Goal: Transaction & Acquisition: Purchase product/service

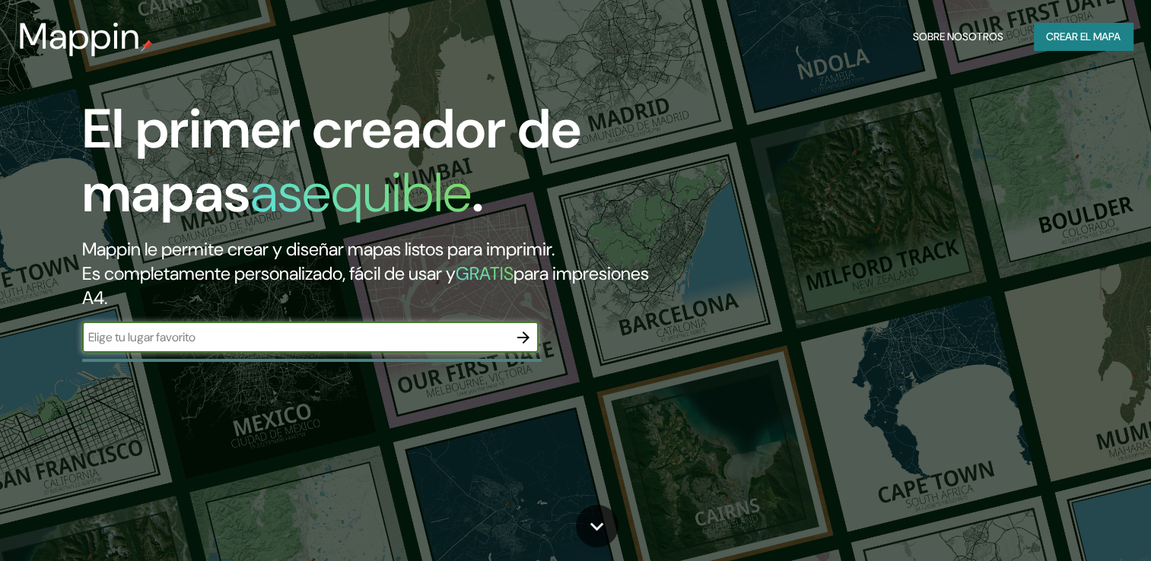
click at [386, 333] on input "text" at bounding box center [295, 337] width 426 height 17
type input "[PERSON_NAME] [GEOGRAPHIC_DATA]"
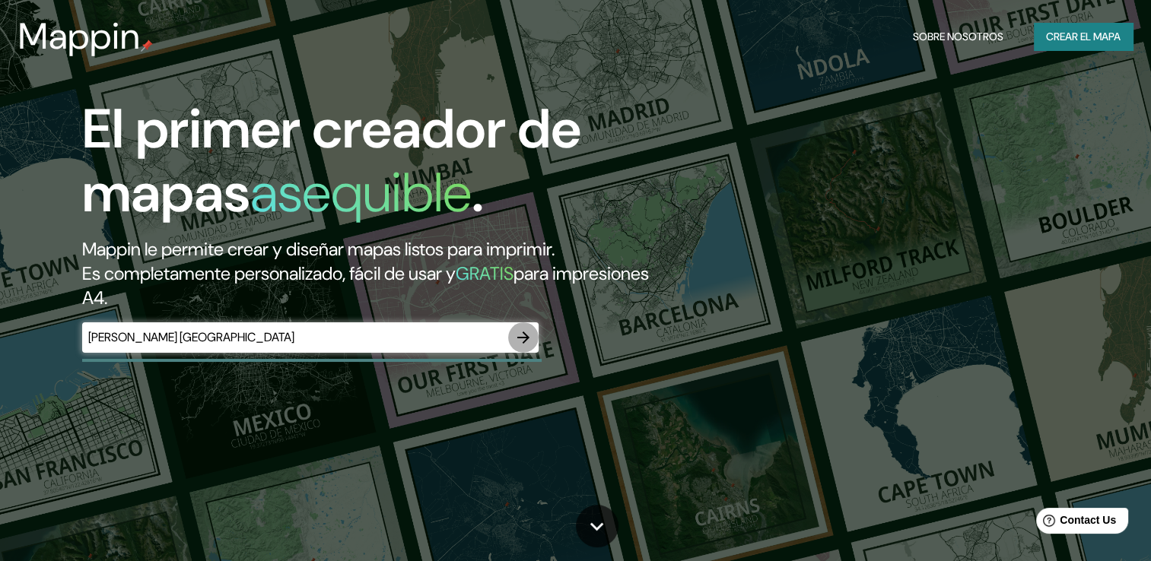
click at [523, 342] on icon "button" at bounding box center [523, 338] width 18 height 18
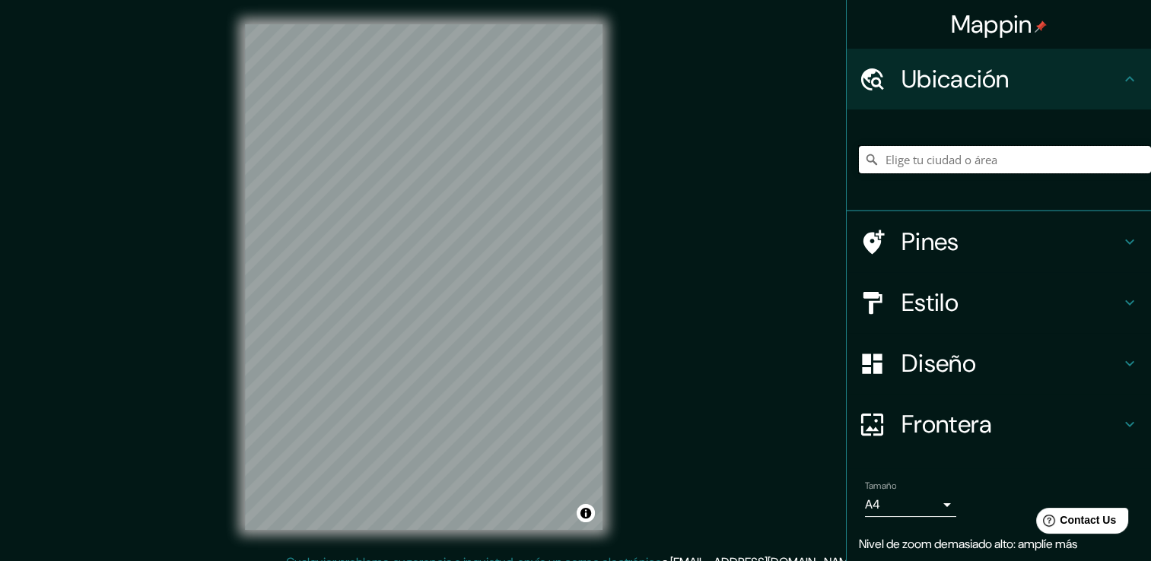
click at [910, 158] on input "Elige tu ciudad o área" at bounding box center [1005, 159] width 292 height 27
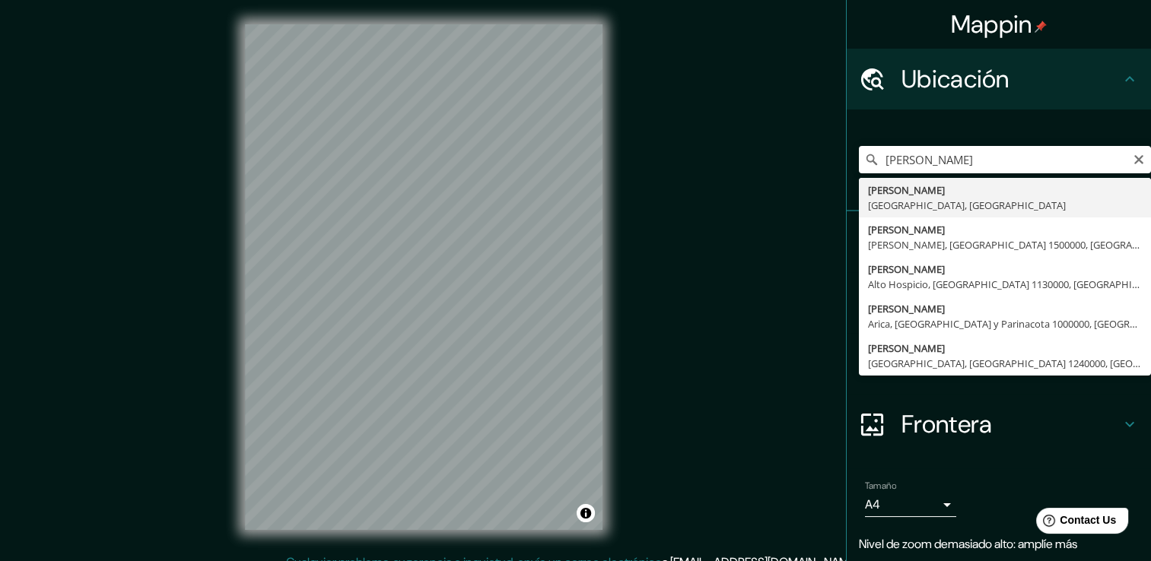
type input "[PERSON_NAME], [GEOGRAPHIC_DATA], [GEOGRAPHIC_DATA]"
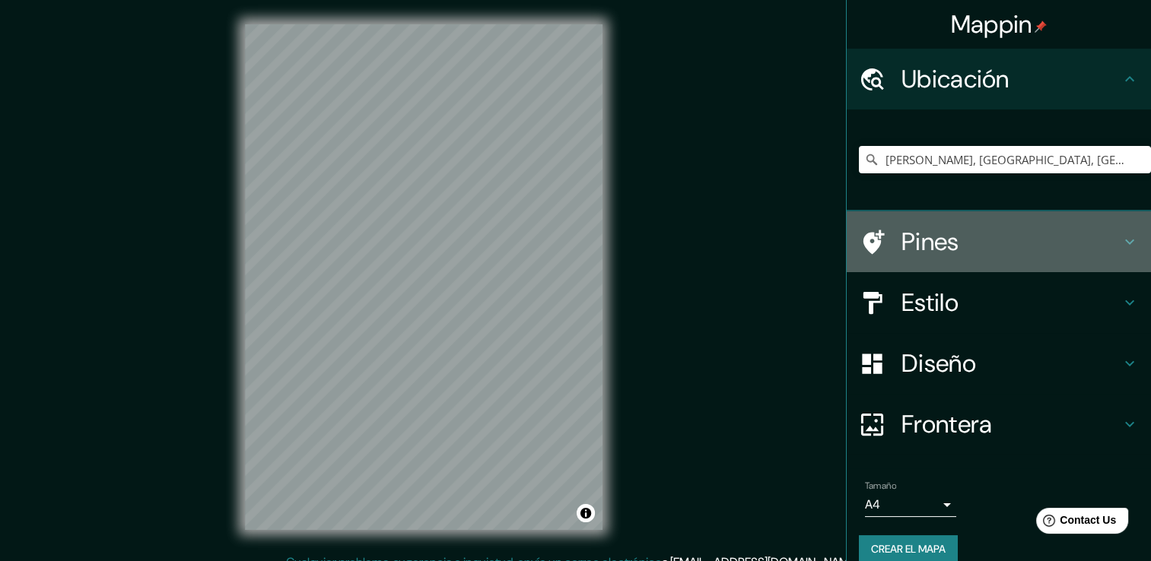
click at [907, 245] on h4 "Pines" at bounding box center [1010, 242] width 219 height 30
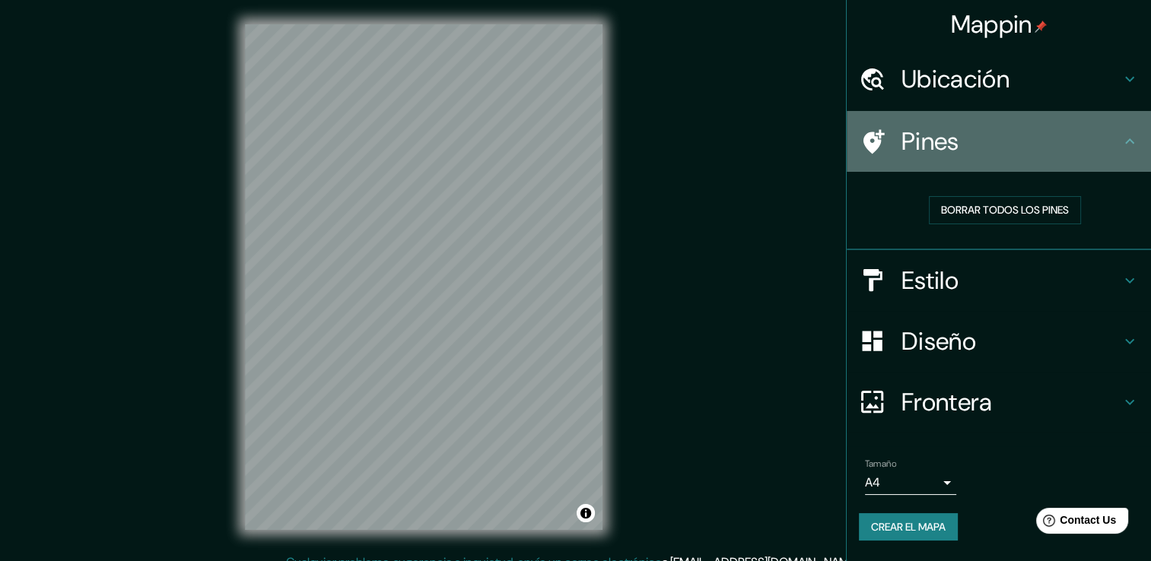
click at [958, 144] on h4 "Pines" at bounding box center [1010, 141] width 219 height 30
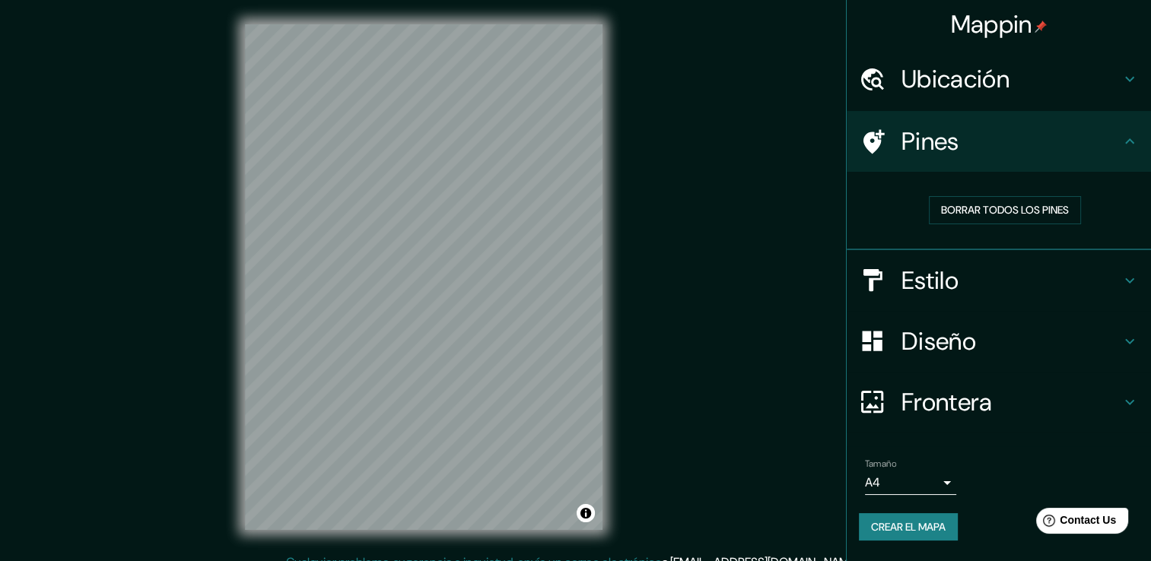
click at [1136, 138] on icon at bounding box center [1129, 141] width 18 height 18
click at [939, 284] on h4 "Estilo" at bounding box center [1010, 280] width 219 height 30
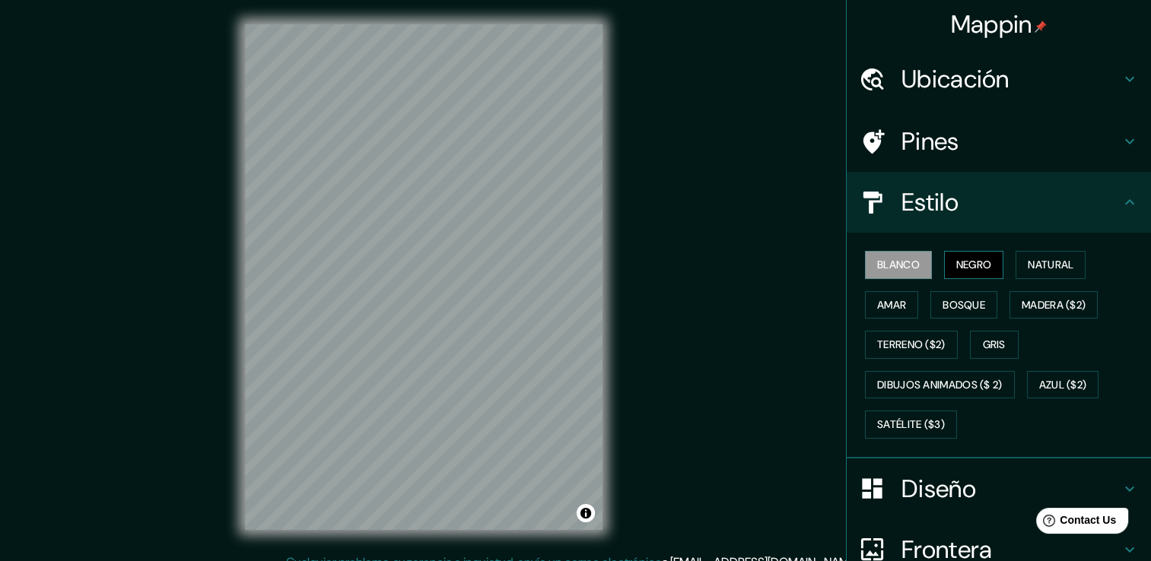
click at [956, 259] on font "Negro" at bounding box center [974, 265] width 36 height 19
click at [1037, 257] on font "Natural" at bounding box center [1051, 265] width 46 height 19
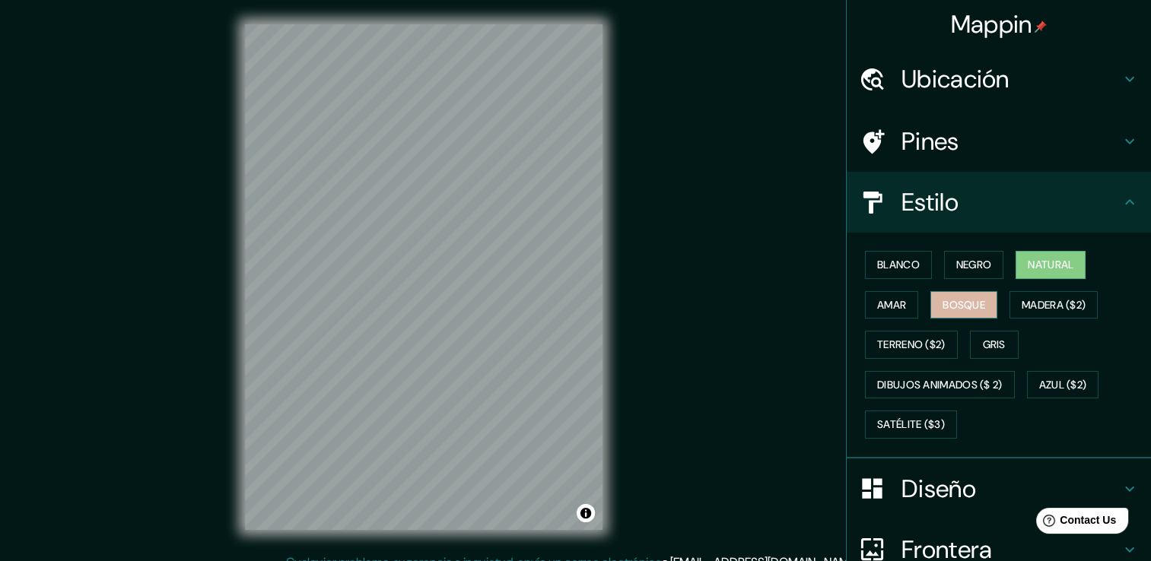
click at [943, 303] on font "Bosque" at bounding box center [963, 305] width 43 height 19
click at [892, 303] on font "Amar" at bounding box center [891, 305] width 29 height 19
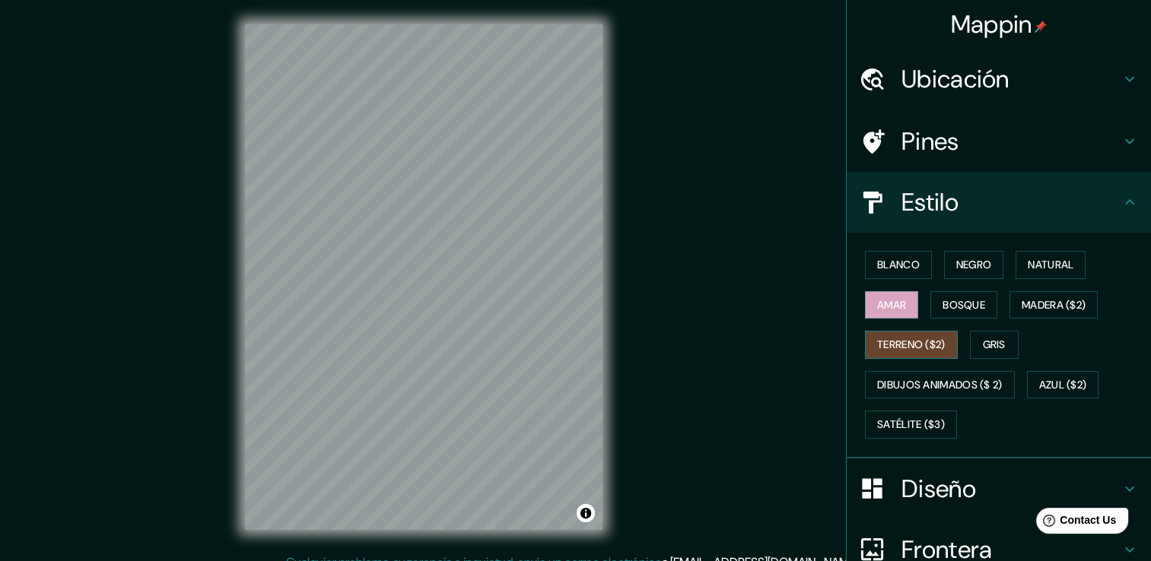
click at [895, 338] on font "Terreno ($2)" at bounding box center [911, 344] width 68 height 19
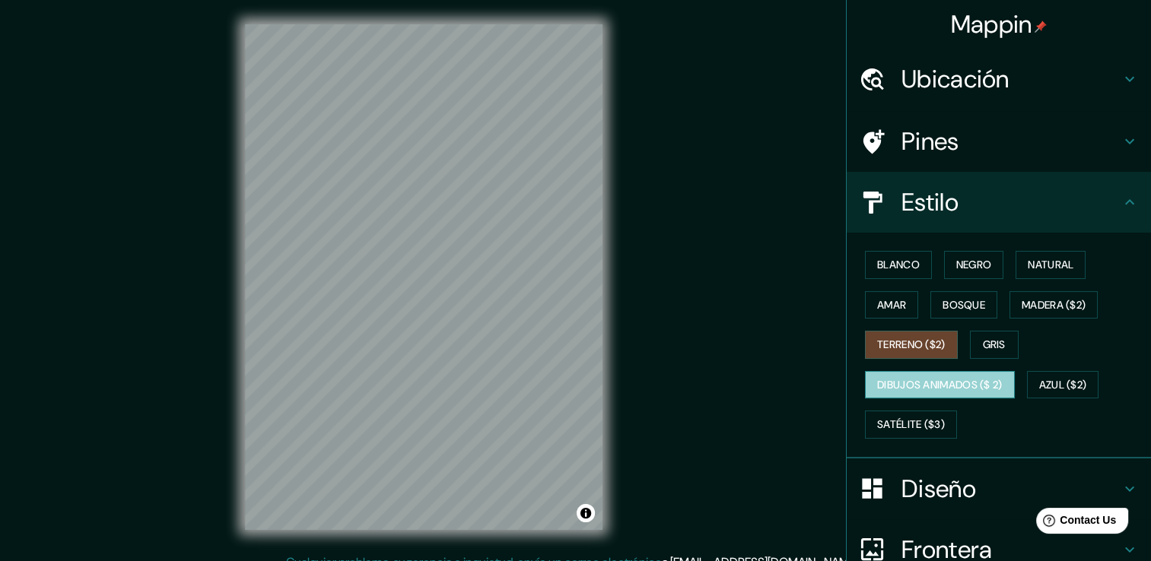
click at [936, 389] on font "Dibujos animados ($ 2)" at bounding box center [940, 385] width 126 height 19
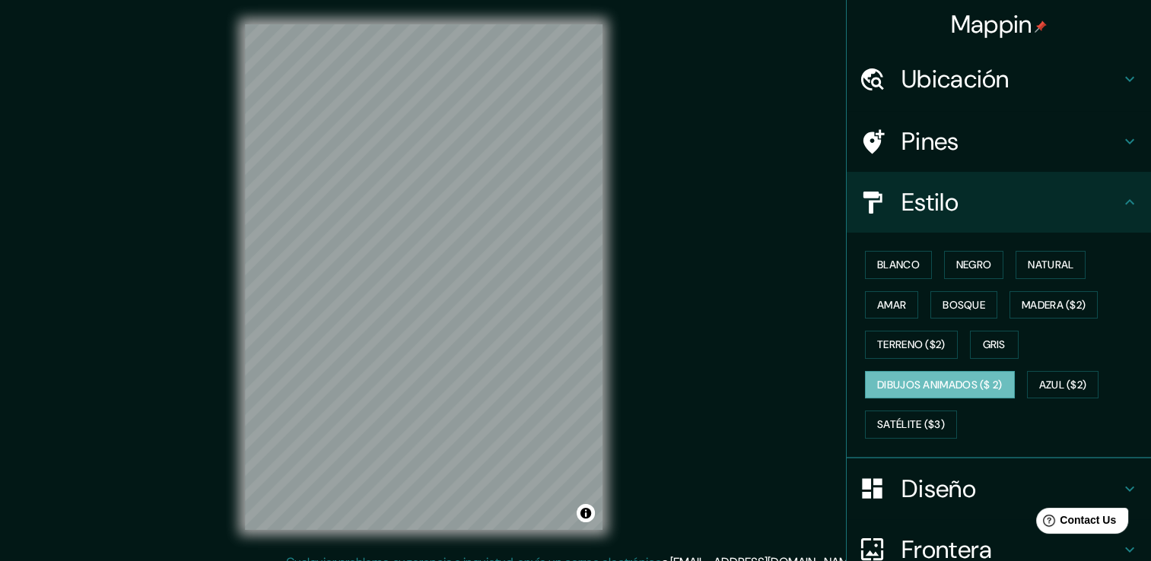
click at [634, 151] on div "Mappin Ubicación [PERSON_NAME], [GEOGRAPHIC_DATA], [GEOGRAPHIC_DATA] Pines Esti…" at bounding box center [575, 289] width 1151 height 578
click at [1032, 385] on button "Azul ($2)" at bounding box center [1063, 385] width 72 height 28
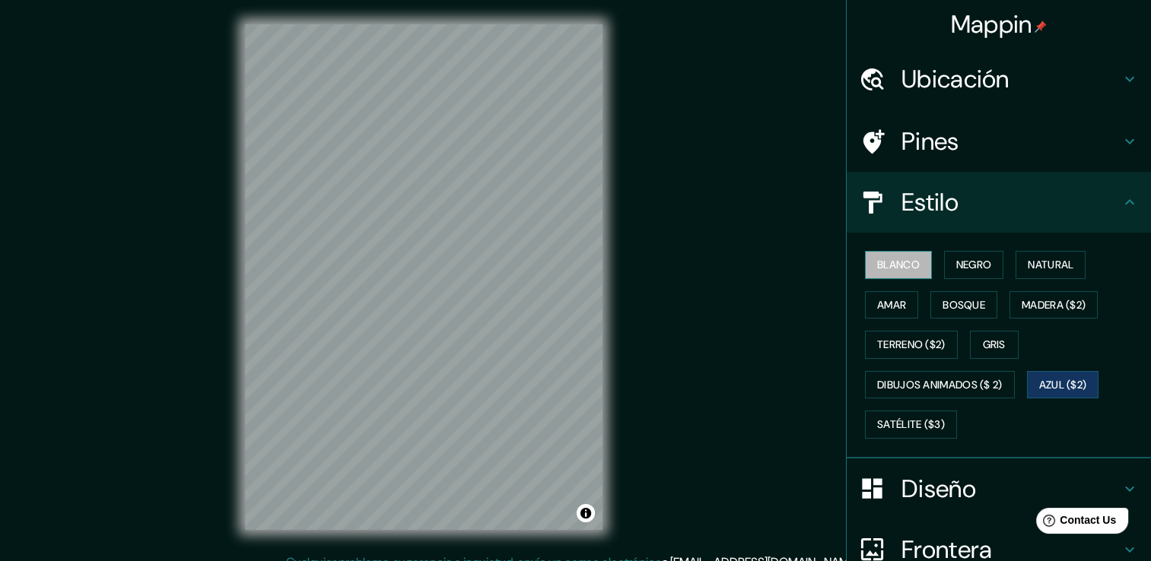
click at [889, 263] on font "Blanco" at bounding box center [898, 265] width 43 height 19
click at [961, 257] on font "Negro" at bounding box center [974, 265] width 36 height 19
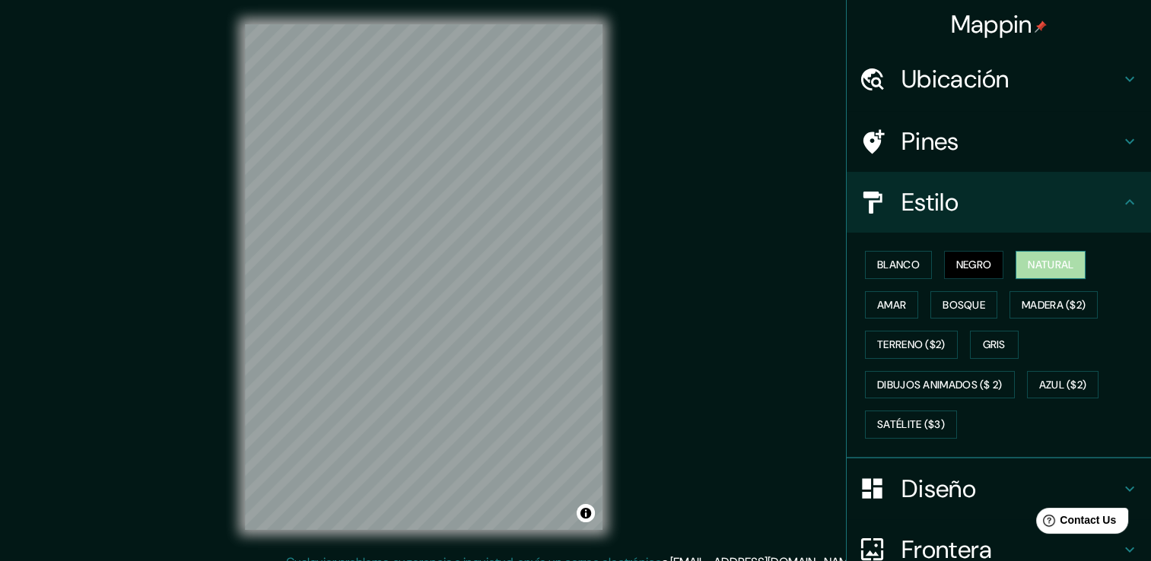
click at [1073, 253] on button "Natural" at bounding box center [1050, 265] width 70 height 28
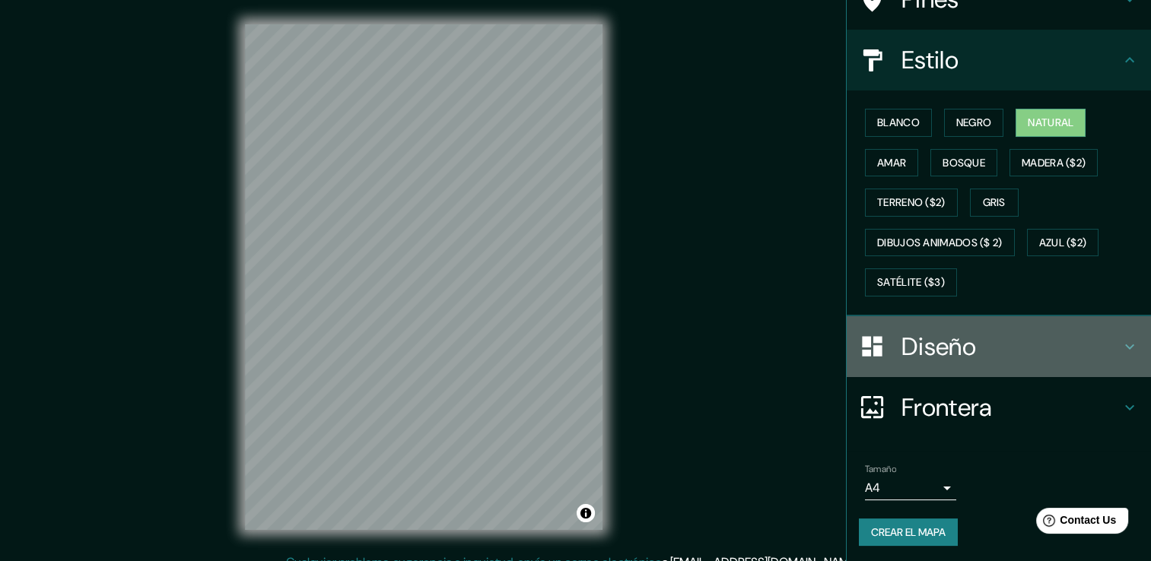
click at [987, 336] on h4 "Diseño" at bounding box center [1010, 347] width 219 height 30
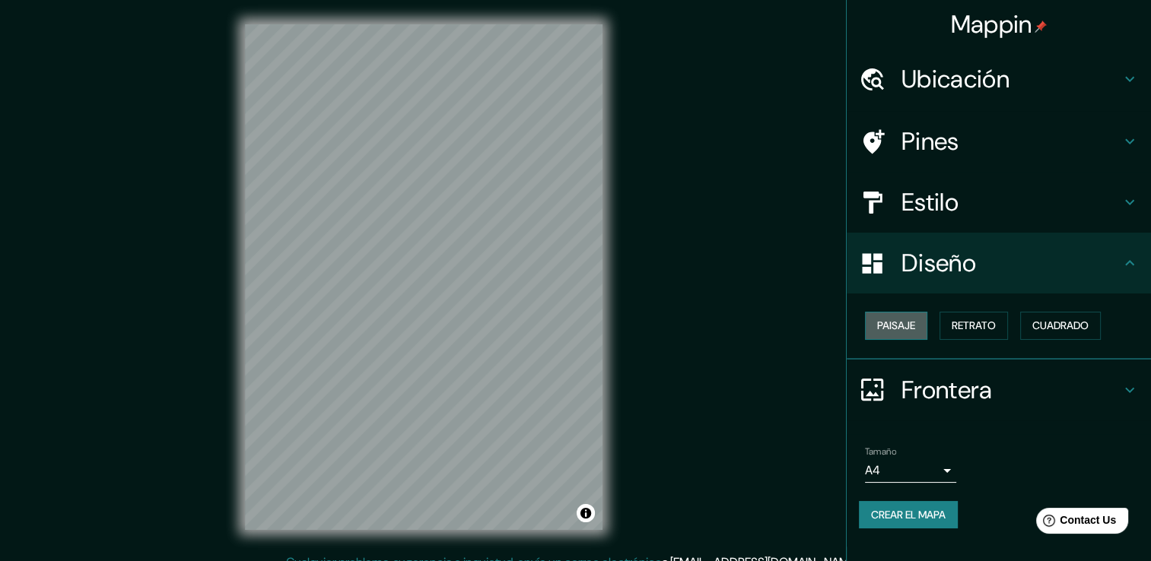
click at [909, 333] on font "Paisaje" at bounding box center [896, 325] width 38 height 19
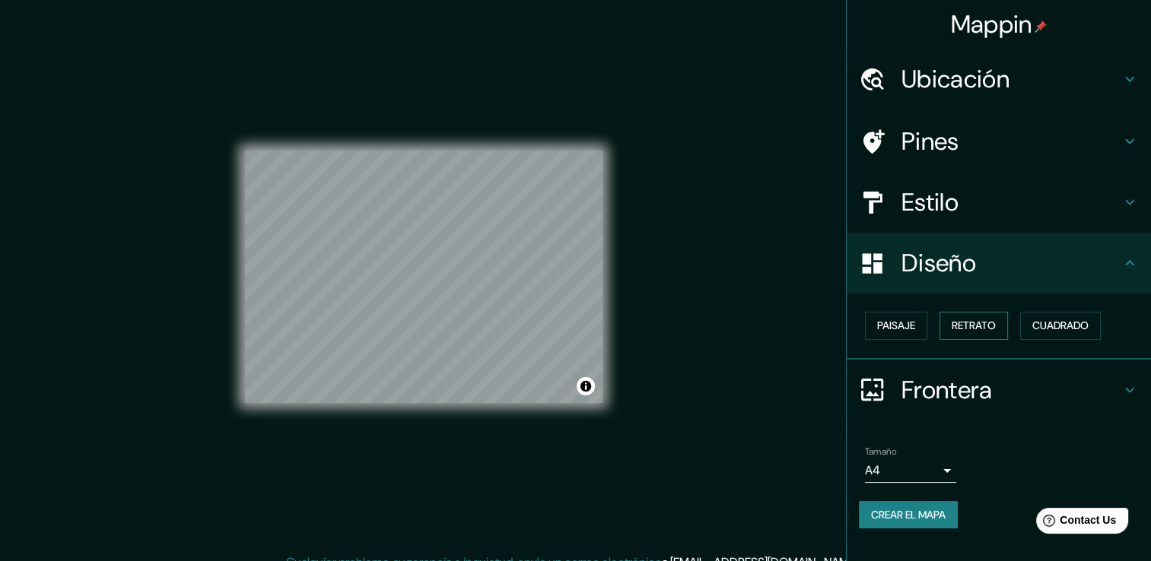
click at [961, 329] on font "Retrato" at bounding box center [974, 325] width 44 height 19
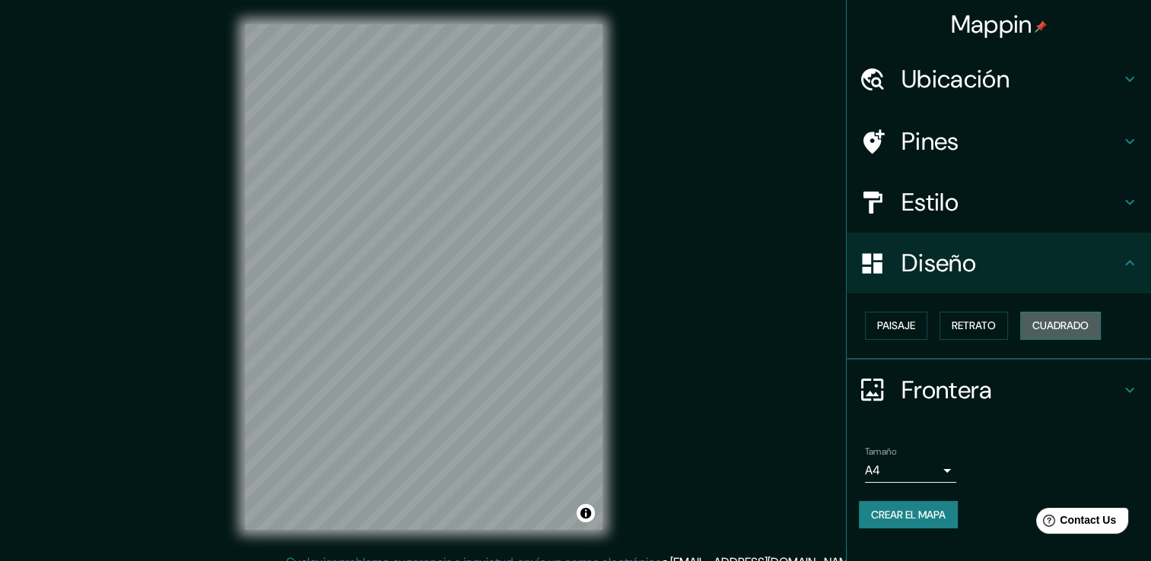
click at [1034, 321] on button "Cuadrado" at bounding box center [1060, 326] width 81 height 28
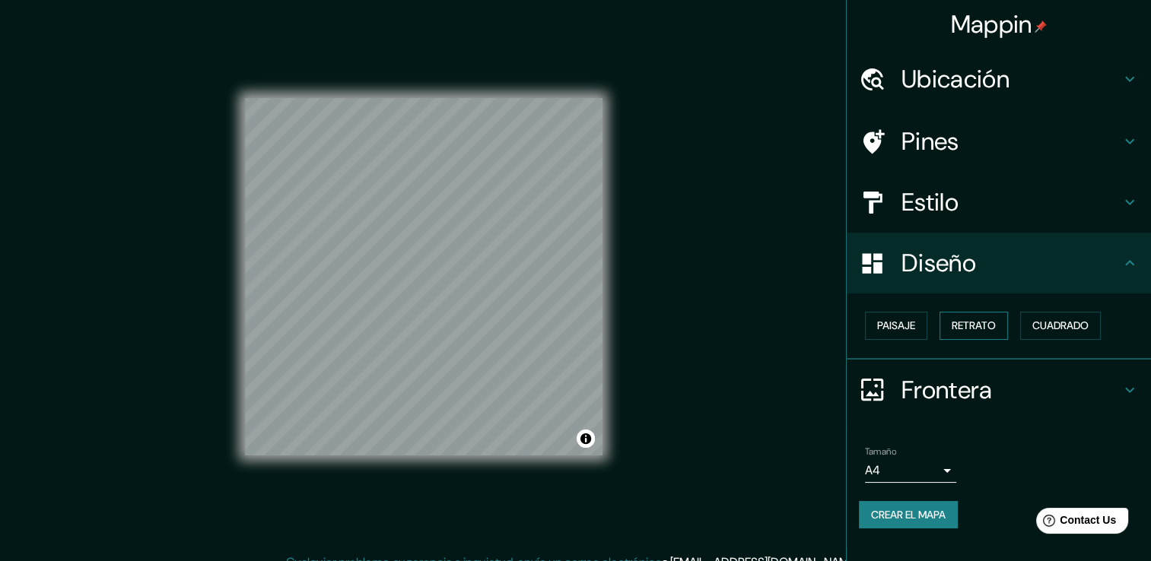
click at [961, 330] on font "Retrato" at bounding box center [974, 325] width 44 height 19
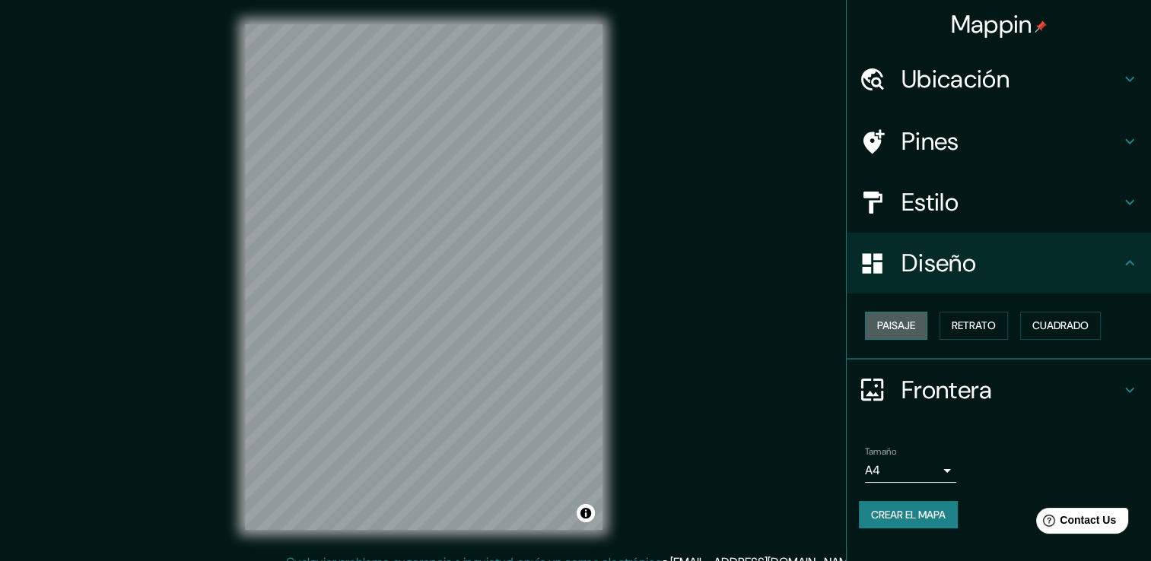
click at [910, 330] on font "Paisaje" at bounding box center [896, 325] width 38 height 19
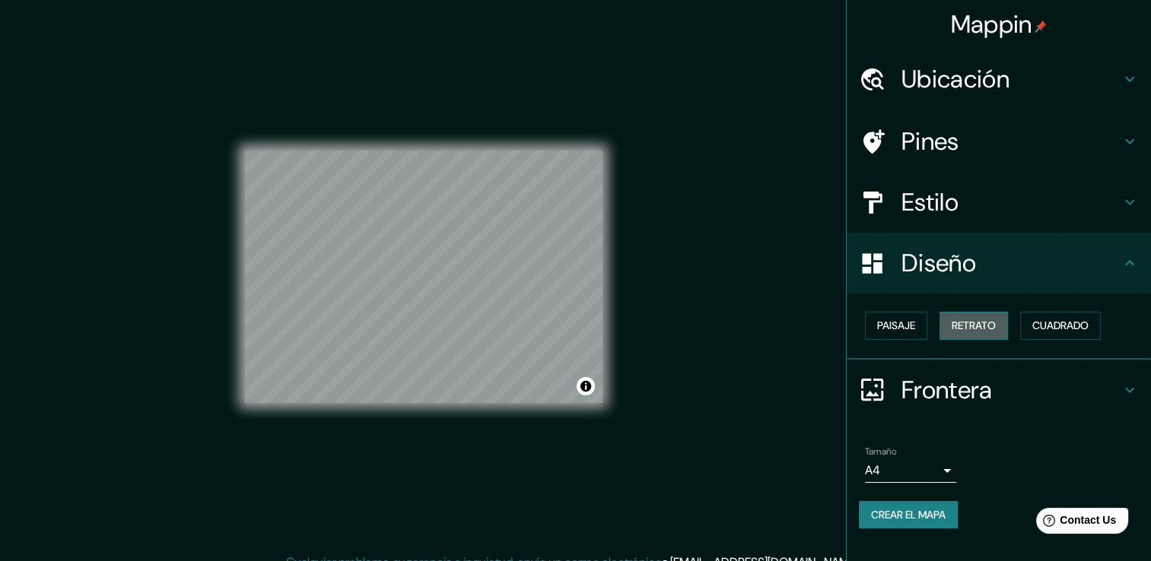
click at [974, 320] on font "Retrato" at bounding box center [974, 325] width 44 height 19
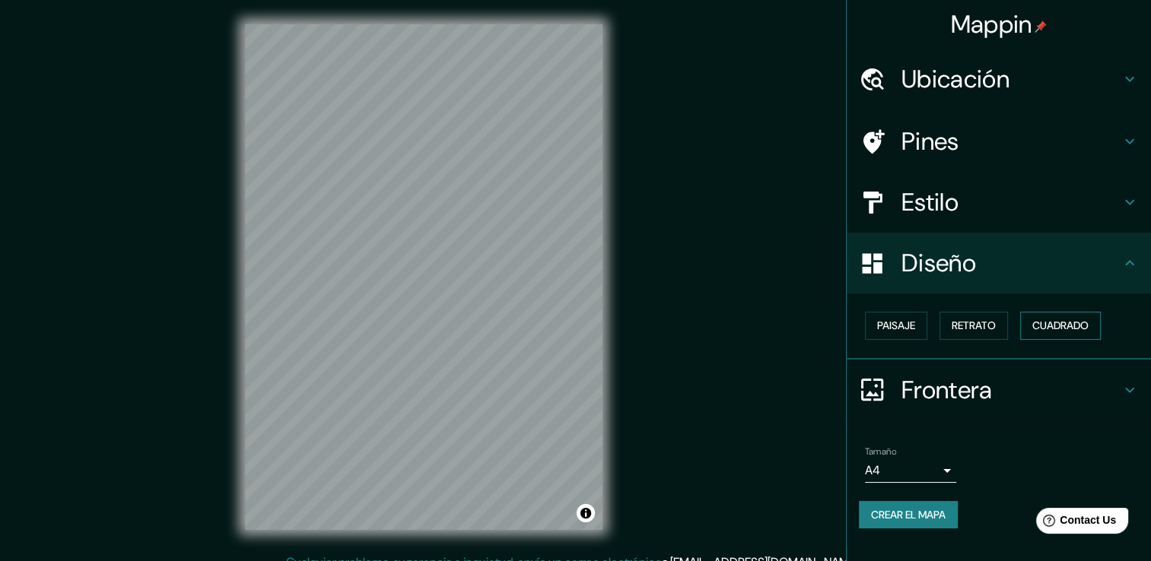
click at [1025, 323] on button "Cuadrado" at bounding box center [1060, 326] width 81 height 28
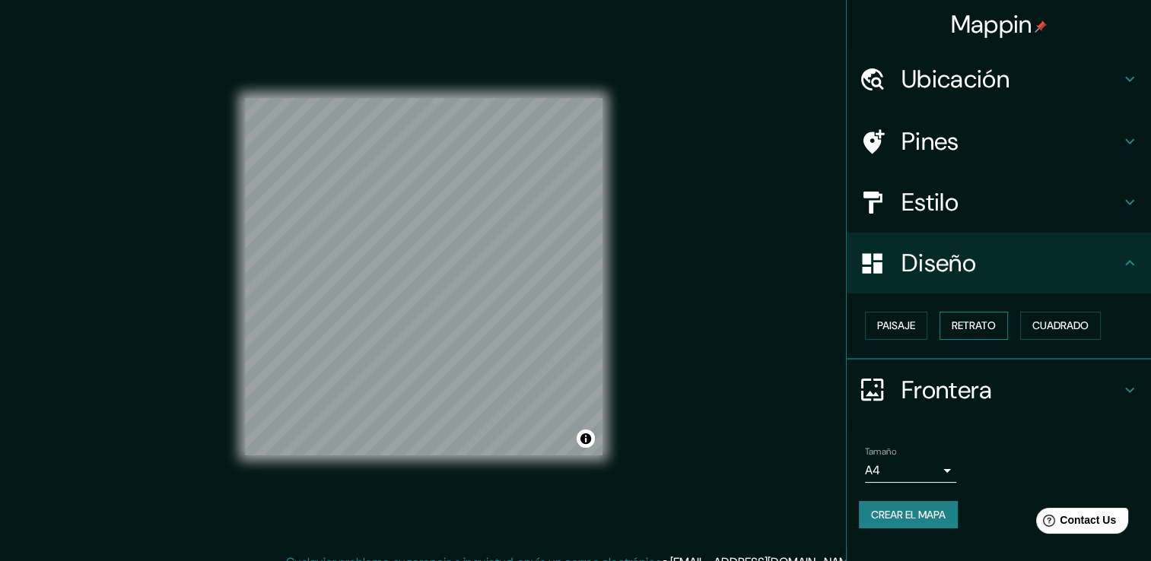
click at [965, 329] on font "Retrato" at bounding box center [974, 325] width 44 height 19
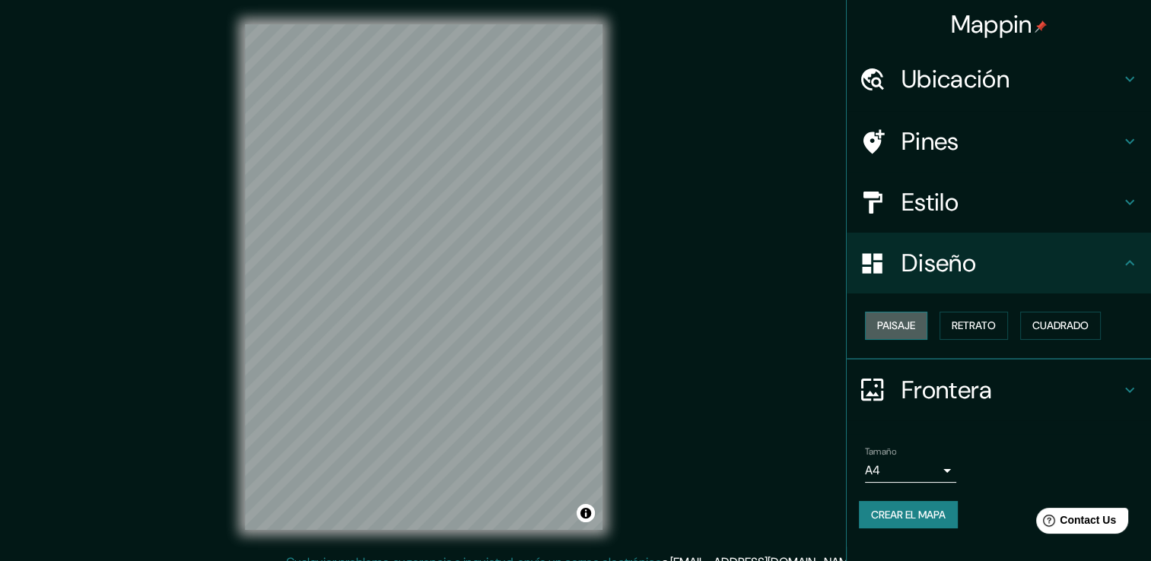
click at [915, 329] on font "Paisaje" at bounding box center [896, 325] width 38 height 19
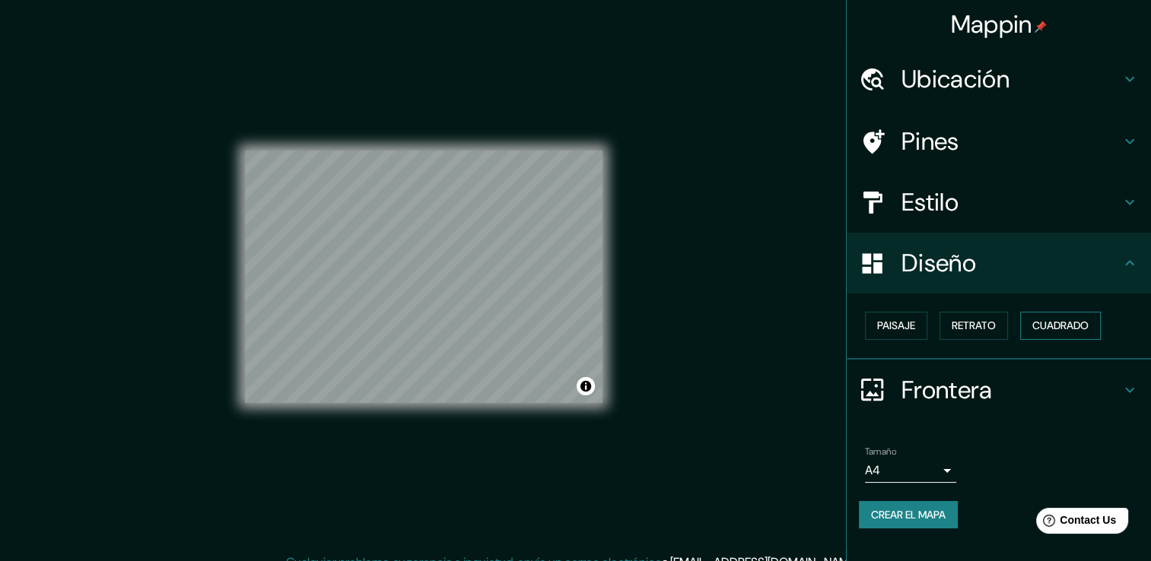
click at [1028, 326] on button "Cuadrado" at bounding box center [1060, 326] width 81 height 28
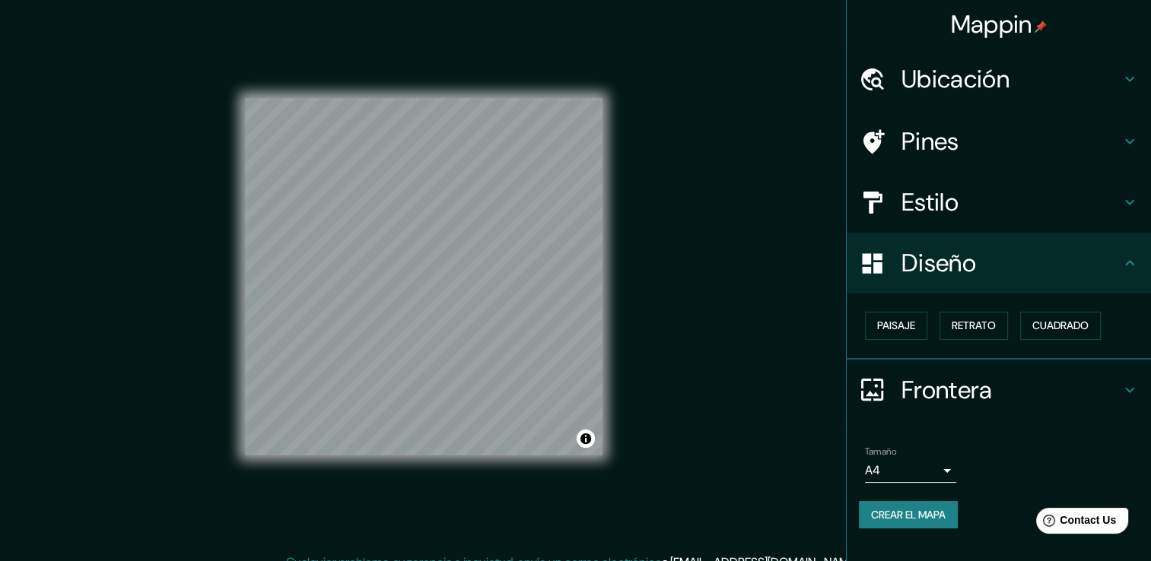
click at [758, 307] on div "Mappin [GEOGRAPHIC_DATA][PERSON_NAME], [GEOGRAPHIC_DATA], [GEOGRAPHIC_DATA] Pin…" at bounding box center [575, 289] width 1151 height 578
click at [919, 320] on button "Paisaje" at bounding box center [896, 326] width 62 height 28
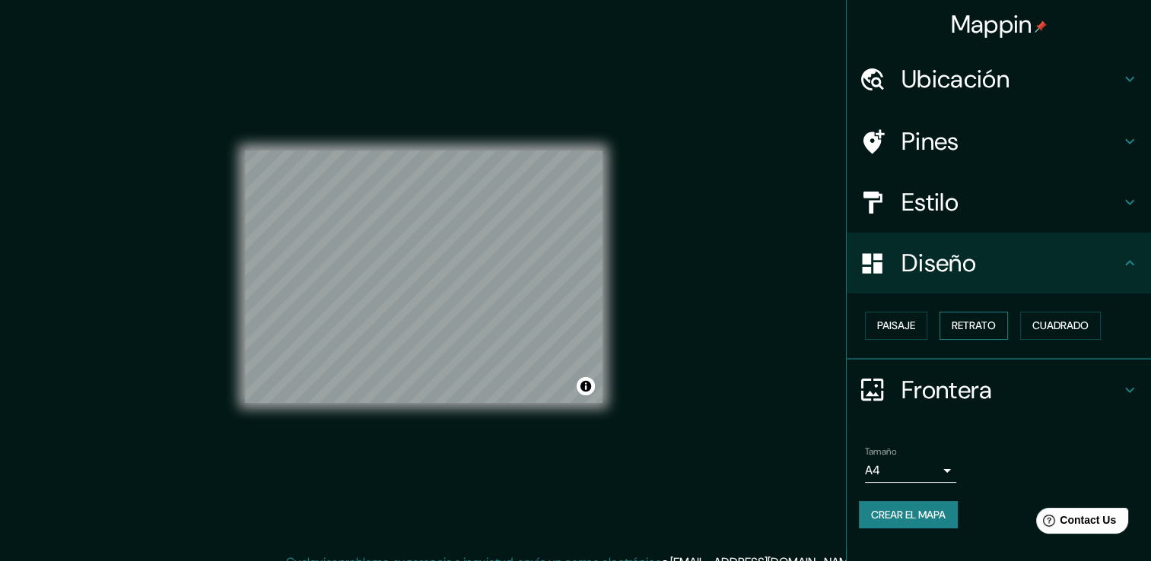
click at [955, 325] on font "Retrato" at bounding box center [974, 325] width 44 height 19
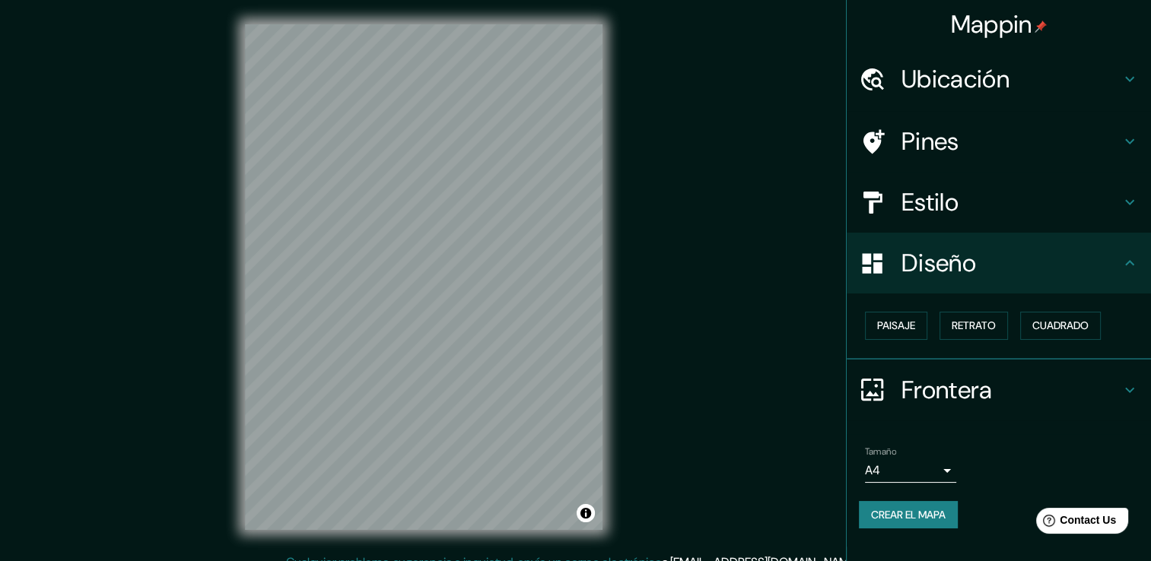
click at [1066, 251] on h4 "Diseño" at bounding box center [1010, 263] width 219 height 30
click at [1073, 324] on font "Cuadrado" at bounding box center [1060, 325] width 56 height 19
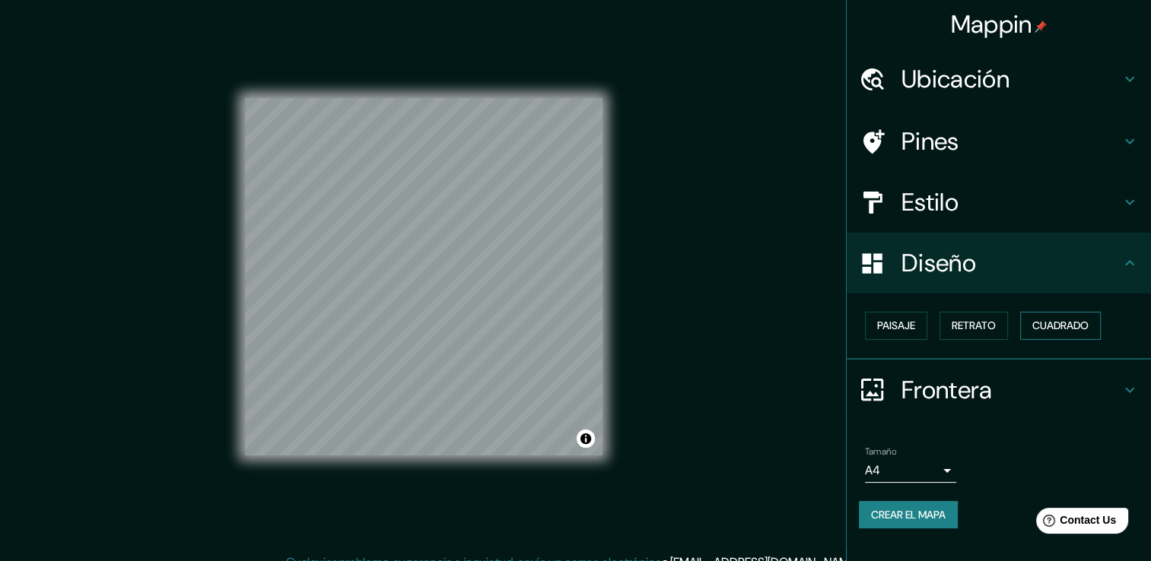
click at [1073, 324] on font "Cuadrado" at bounding box center [1060, 325] width 56 height 19
click at [990, 324] on font "Retrato" at bounding box center [974, 325] width 44 height 19
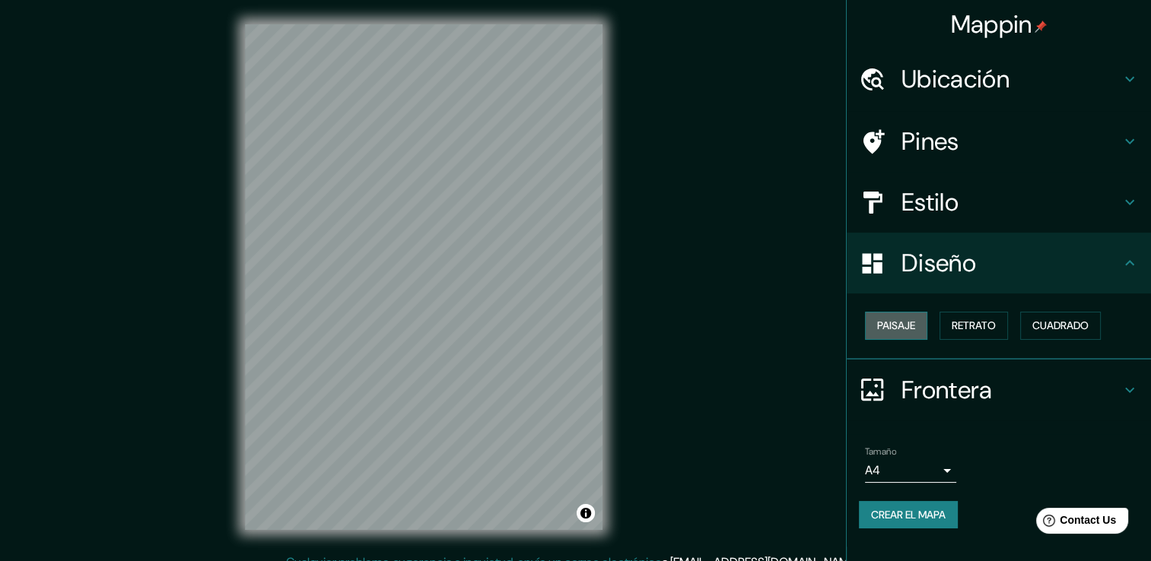
click at [917, 331] on button "Paisaje" at bounding box center [896, 326] width 62 height 28
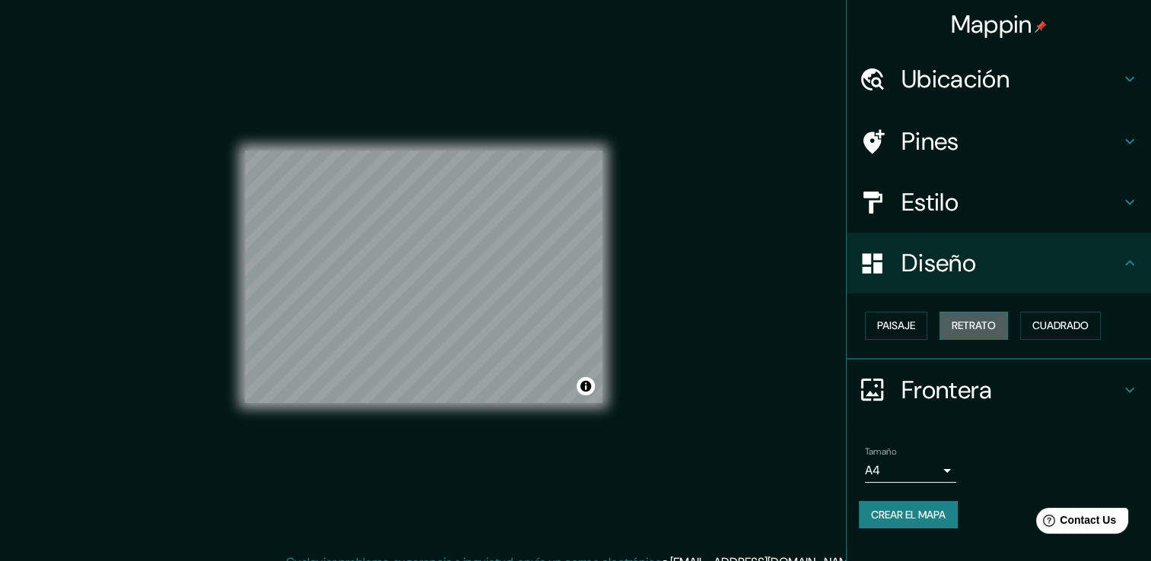
click at [1001, 331] on button "Retrato" at bounding box center [973, 326] width 68 height 28
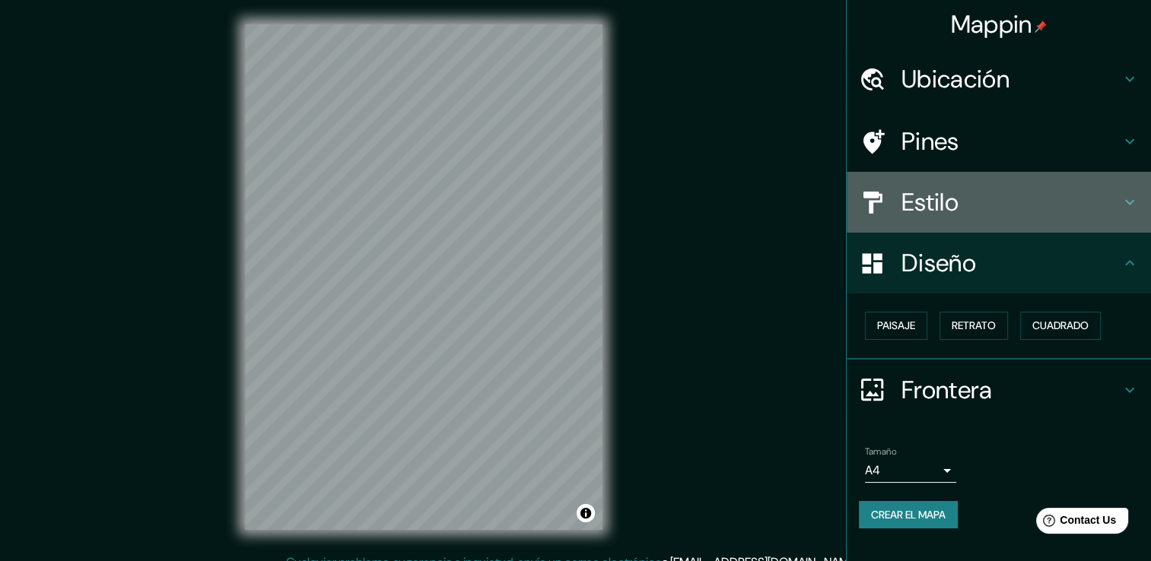
click at [984, 196] on h4 "Estilo" at bounding box center [1010, 202] width 219 height 30
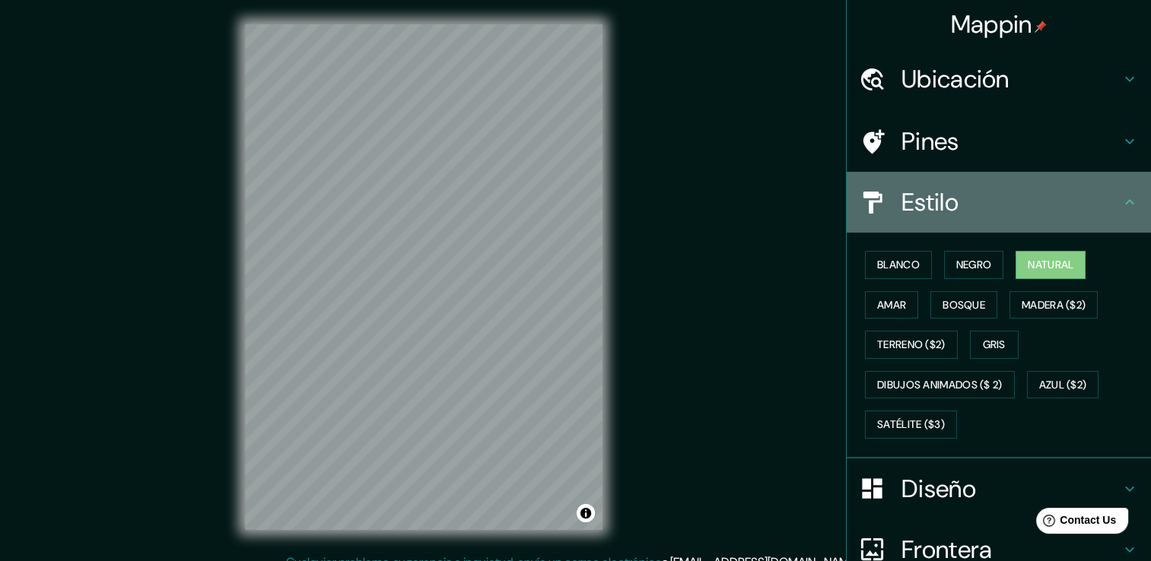
click at [984, 196] on h4 "Estilo" at bounding box center [1010, 202] width 219 height 30
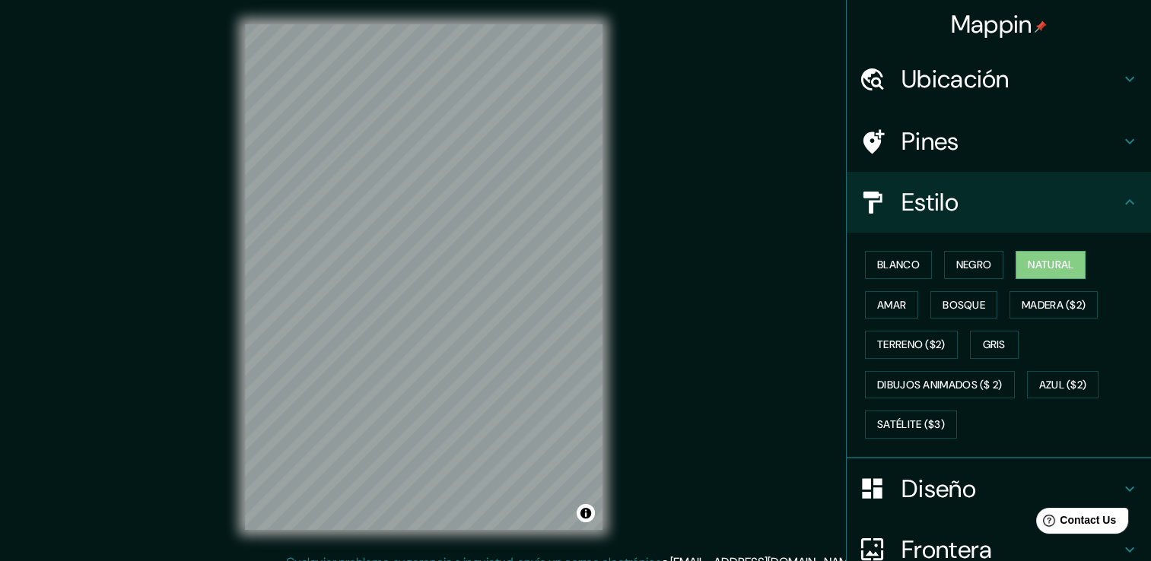
click at [971, 151] on h4 "Pines" at bounding box center [1010, 141] width 219 height 30
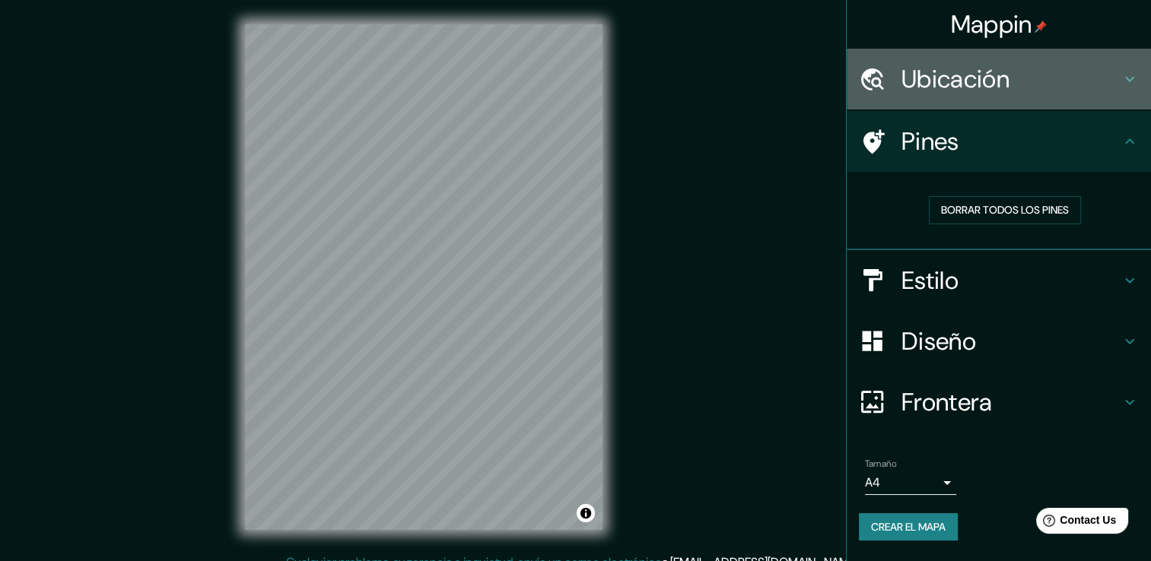
click at [970, 88] on h4 "Ubicación" at bounding box center [1010, 79] width 219 height 30
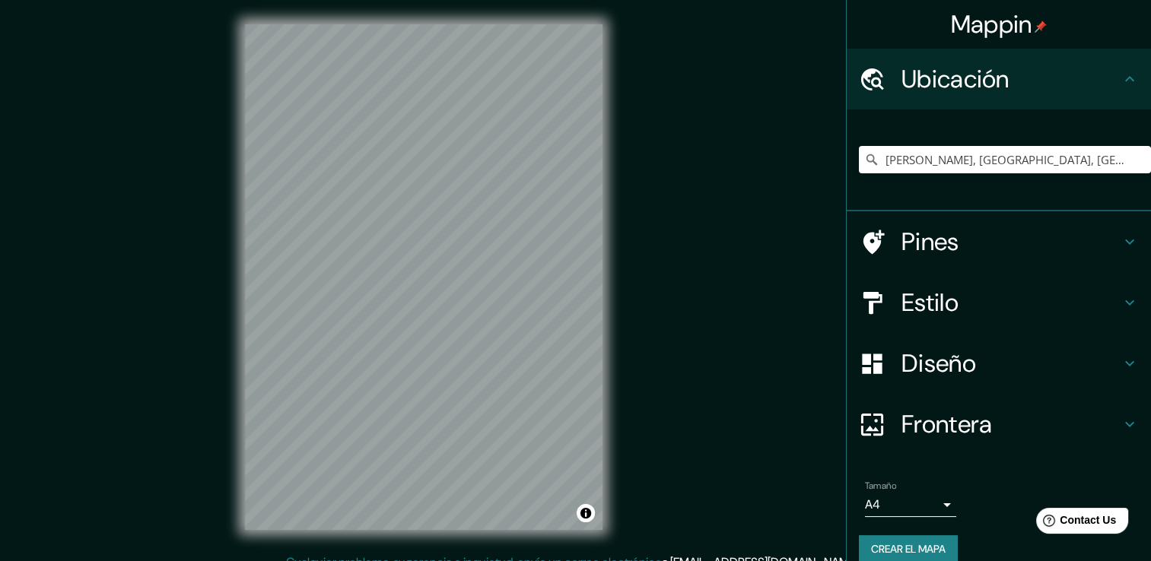
click at [970, 88] on h4 "Ubicación" at bounding box center [1010, 79] width 219 height 30
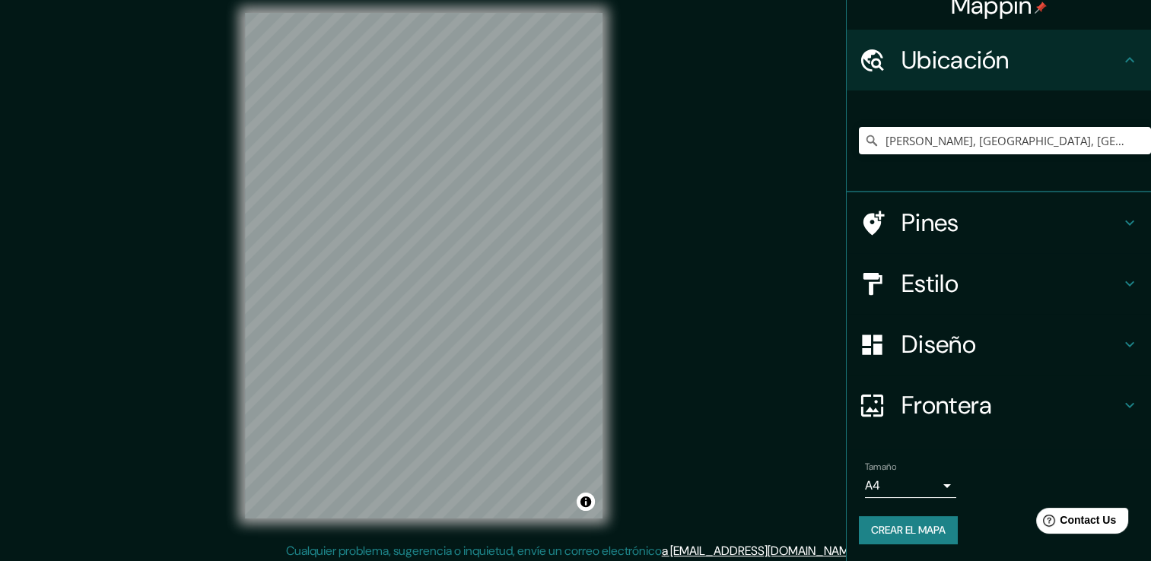
scroll to position [12, 0]
click at [586, 504] on button "Alternar atribución" at bounding box center [586, 501] width 18 height 18
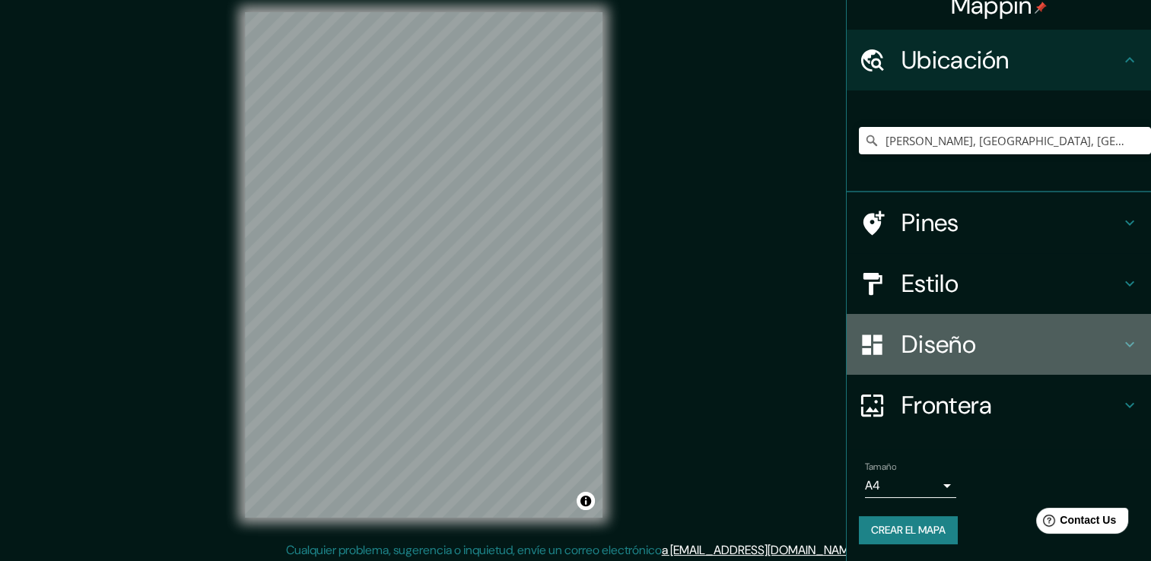
click at [908, 346] on h4 "Diseño" at bounding box center [1010, 344] width 219 height 30
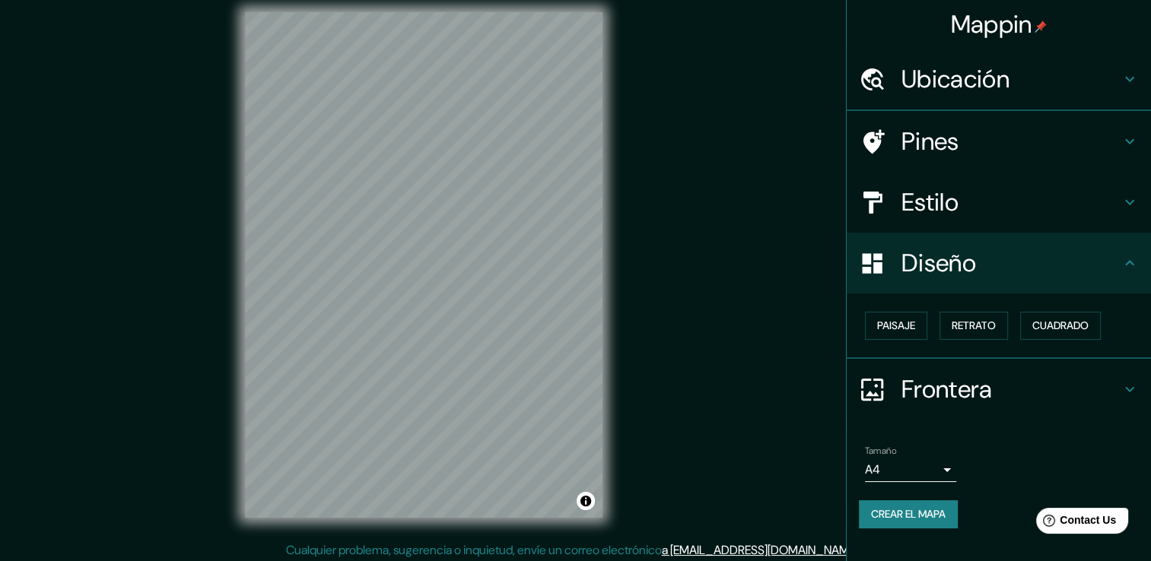
scroll to position [0, 0]
click at [920, 316] on button "Paisaje" at bounding box center [896, 326] width 62 height 28
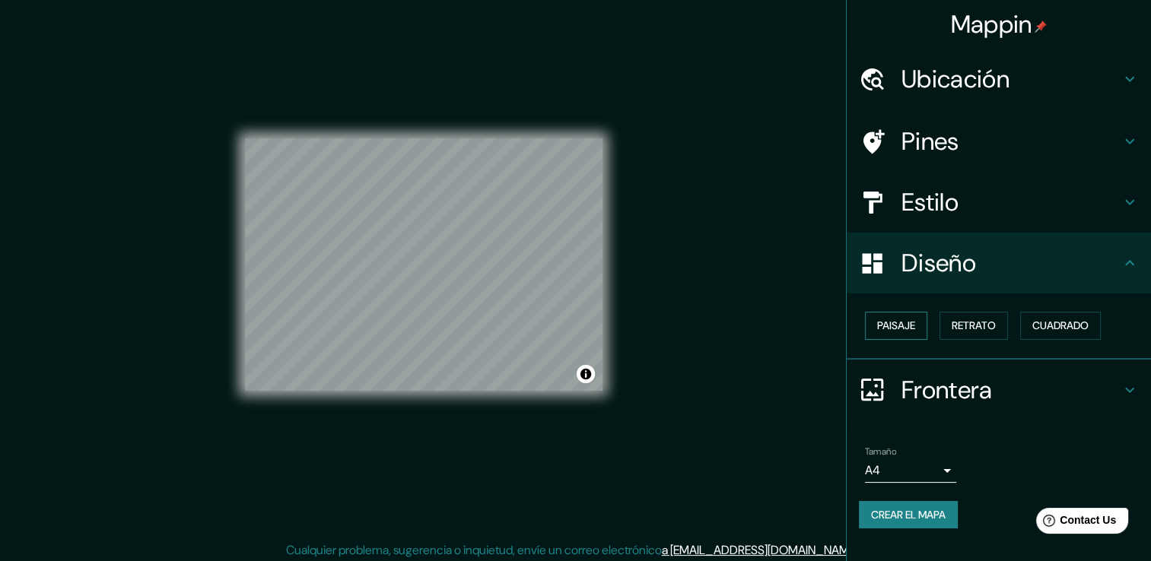
click at [914, 317] on font "Paisaje" at bounding box center [896, 325] width 38 height 19
click at [949, 325] on button "Retrato" at bounding box center [973, 326] width 68 height 28
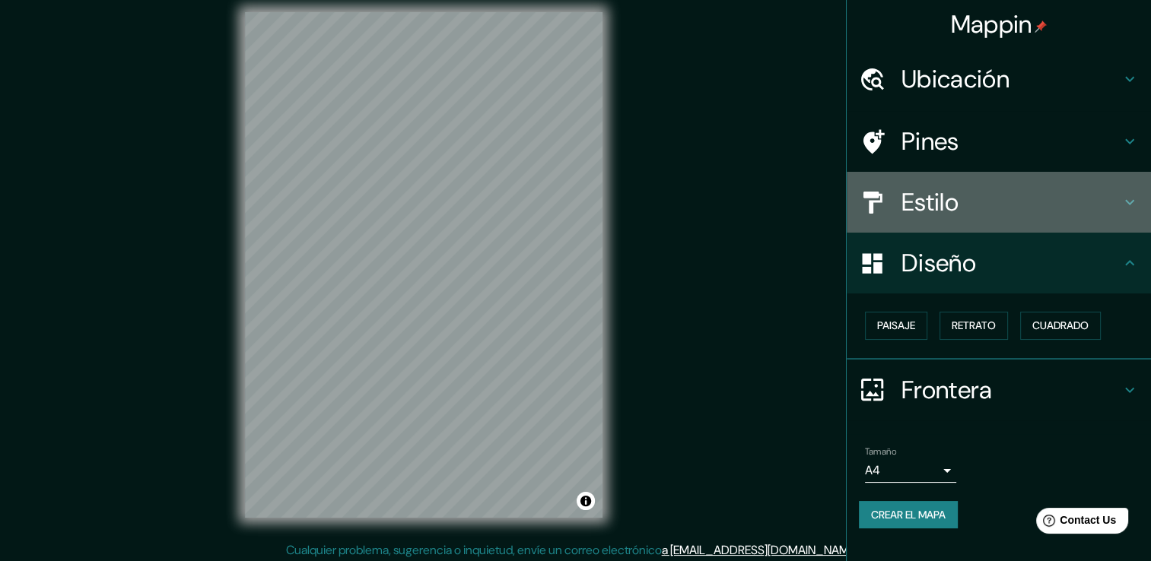
click at [916, 202] on h4 "Estilo" at bounding box center [1010, 202] width 219 height 30
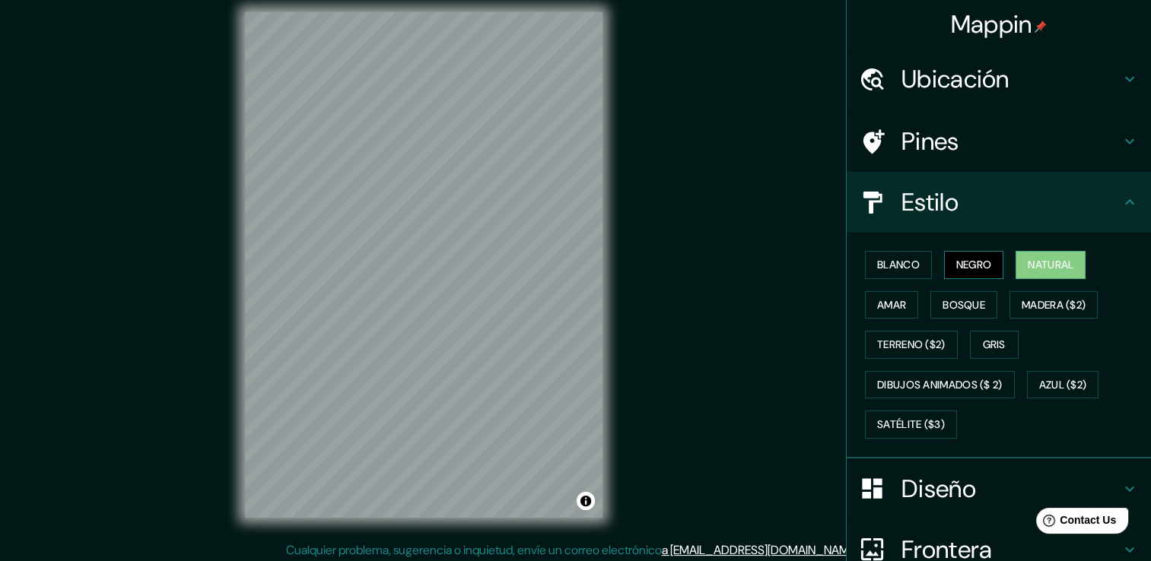
click at [956, 262] on font "Negro" at bounding box center [974, 265] width 36 height 19
click at [893, 262] on font "Blanco" at bounding box center [898, 265] width 43 height 19
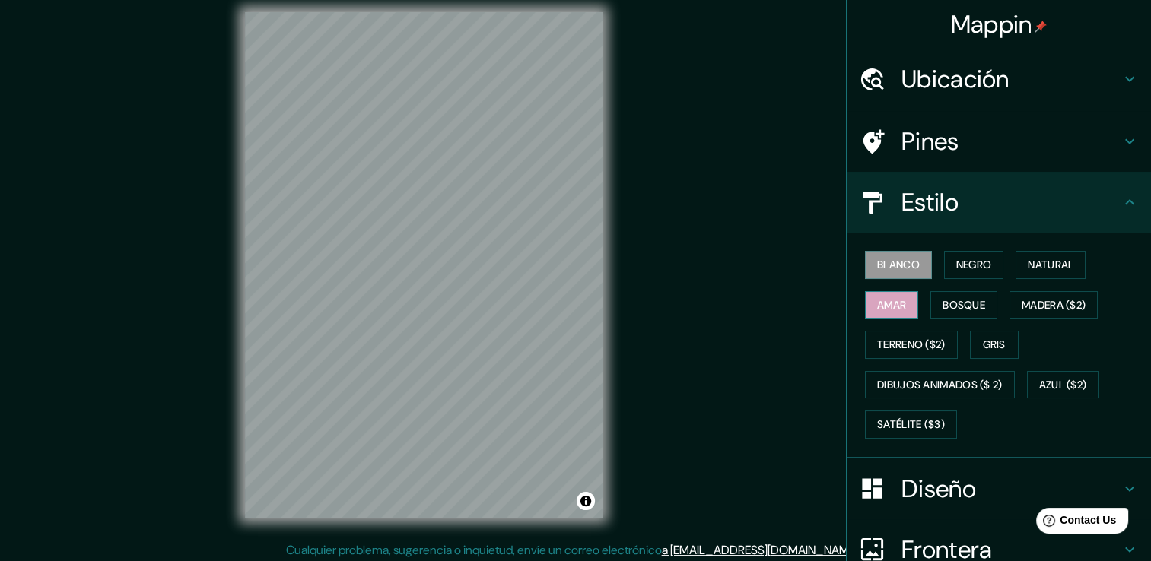
click at [888, 297] on font "Amar" at bounding box center [891, 305] width 29 height 19
click at [930, 306] on button "Bosque" at bounding box center [963, 305] width 67 height 28
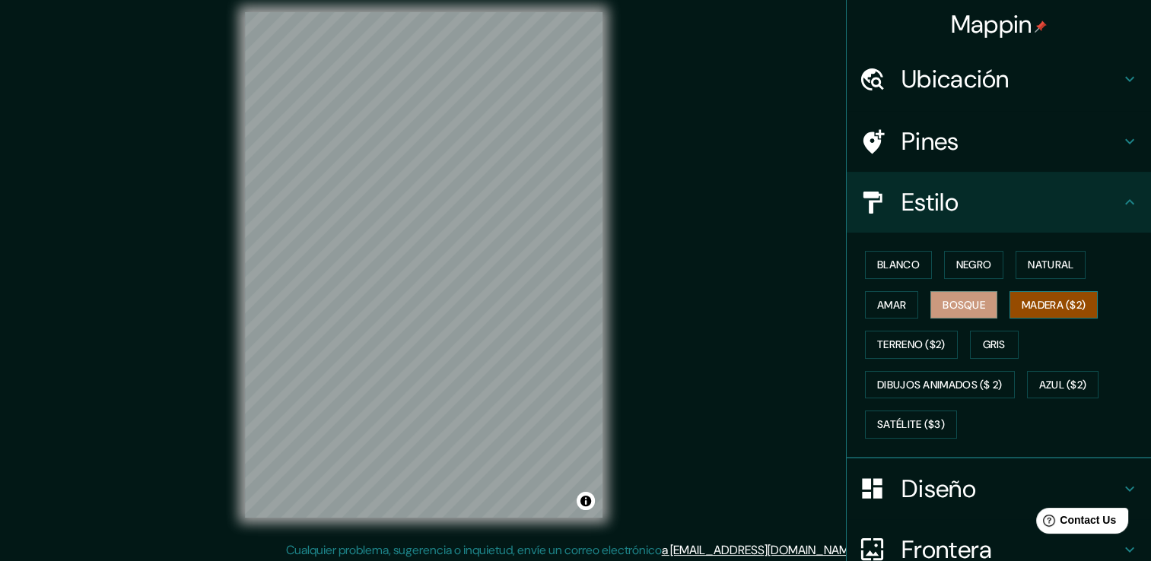
click at [1022, 310] on font "Madera ($2)" at bounding box center [1054, 305] width 64 height 19
click at [983, 336] on font "Gris" at bounding box center [994, 344] width 23 height 19
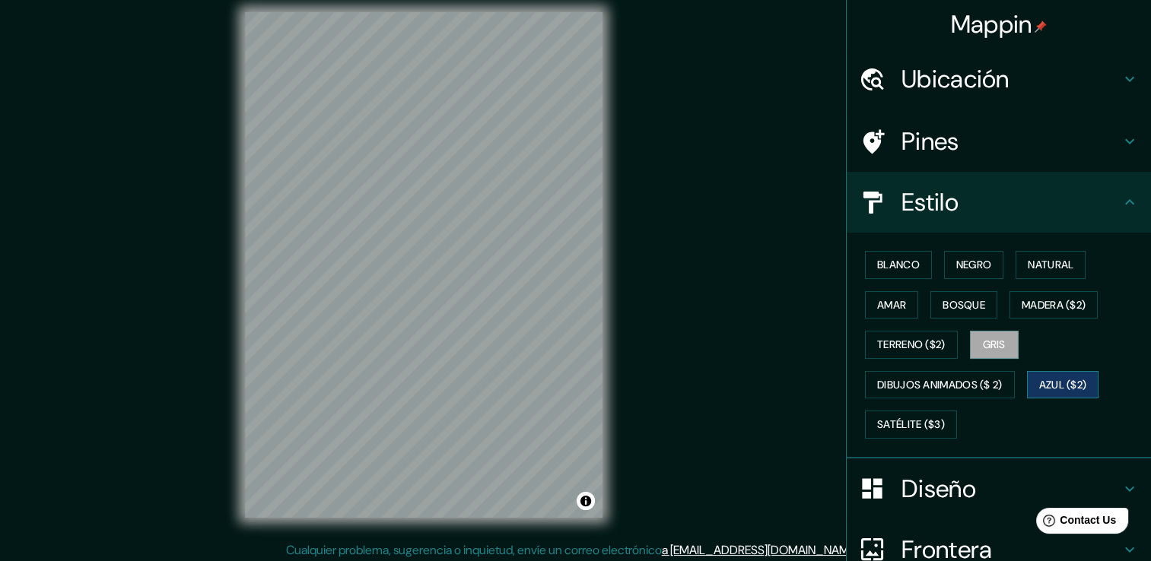
click at [1050, 379] on font "Azul ($2)" at bounding box center [1063, 385] width 48 height 19
click at [960, 421] on div "Blanco Negro Natural [PERSON_NAME] ($2) Terreno ($2) Gris Dibujos animados ($ 2…" at bounding box center [1005, 345] width 292 height 200
click at [920, 417] on font "Satélite ($3)" at bounding box center [911, 424] width 68 height 19
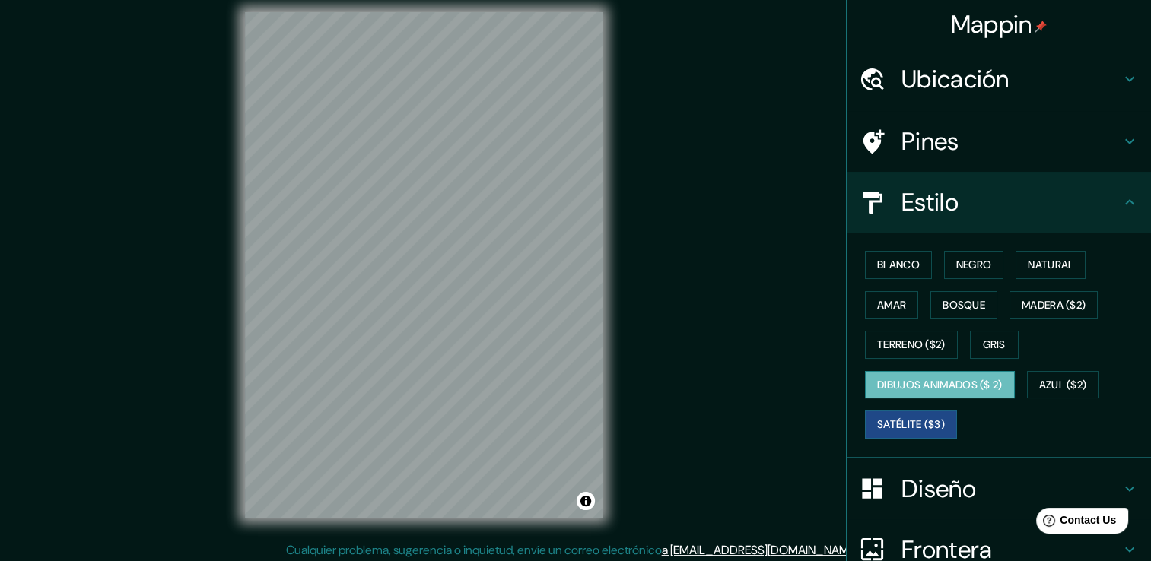
click at [920, 385] on font "Dibujos animados ($ 2)" at bounding box center [940, 385] width 126 height 19
click at [903, 364] on div "Blanco Negro Natural [PERSON_NAME] ($2) Terreno ($2) Gris Dibujos animados ($ 2…" at bounding box center [1005, 345] width 292 height 200
click at [964, 280] on div "Blanco Negro Natural [PERSON_NAME] ($2) Terreno ($2) Gris Dibujos animados ($ 2…" at bounding box center [1005, 345] width 292 height 200
click at [955, 305] on font "Bosque" at bounding box center [963, 305] width 43 height 19
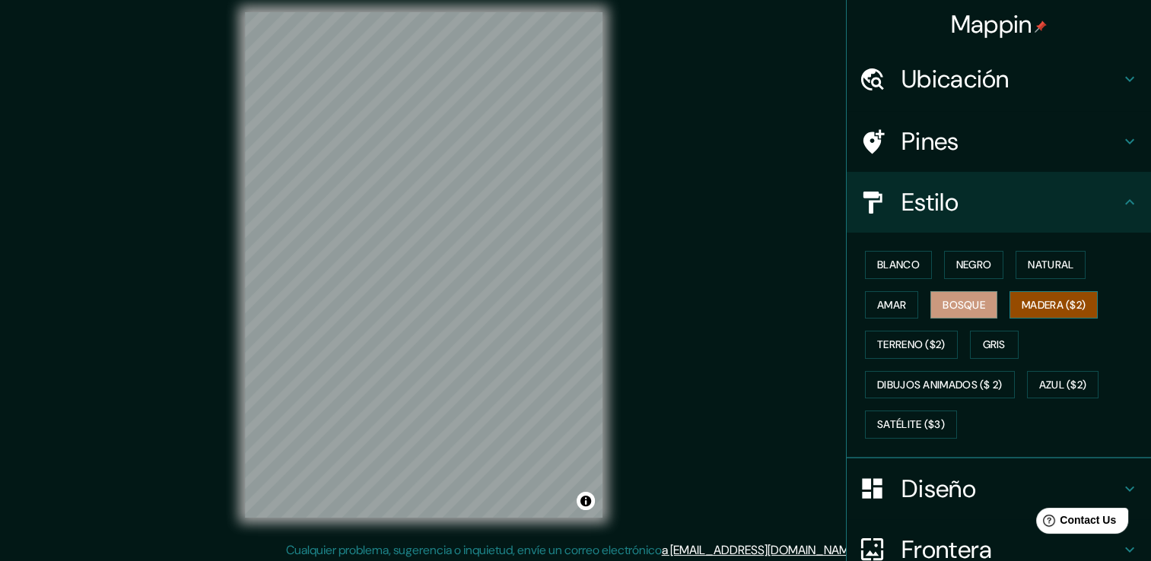
click at [1022, 303] on font "Madera ($2)" at bounding box center [1054, 305] width 64 height 19
click at [984, 260] on button "Negro" at bounding box center [974, 265] width 60 height 28
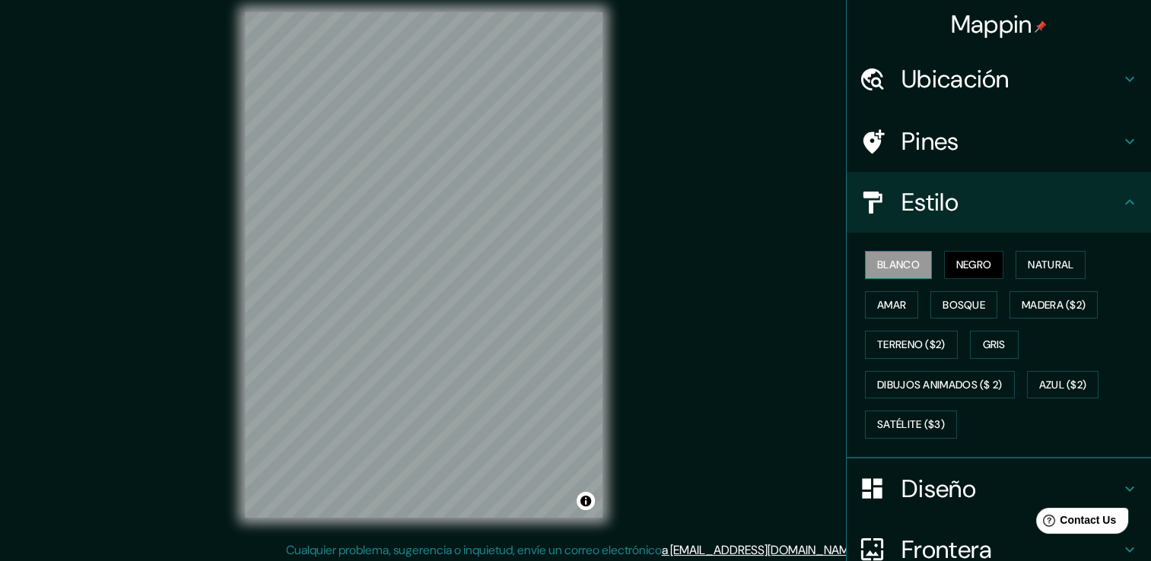
click at [888, 251] on button "Blanco" at bounding box center [898, 265] width 67 height 28
